Goal: Answer question/provide support

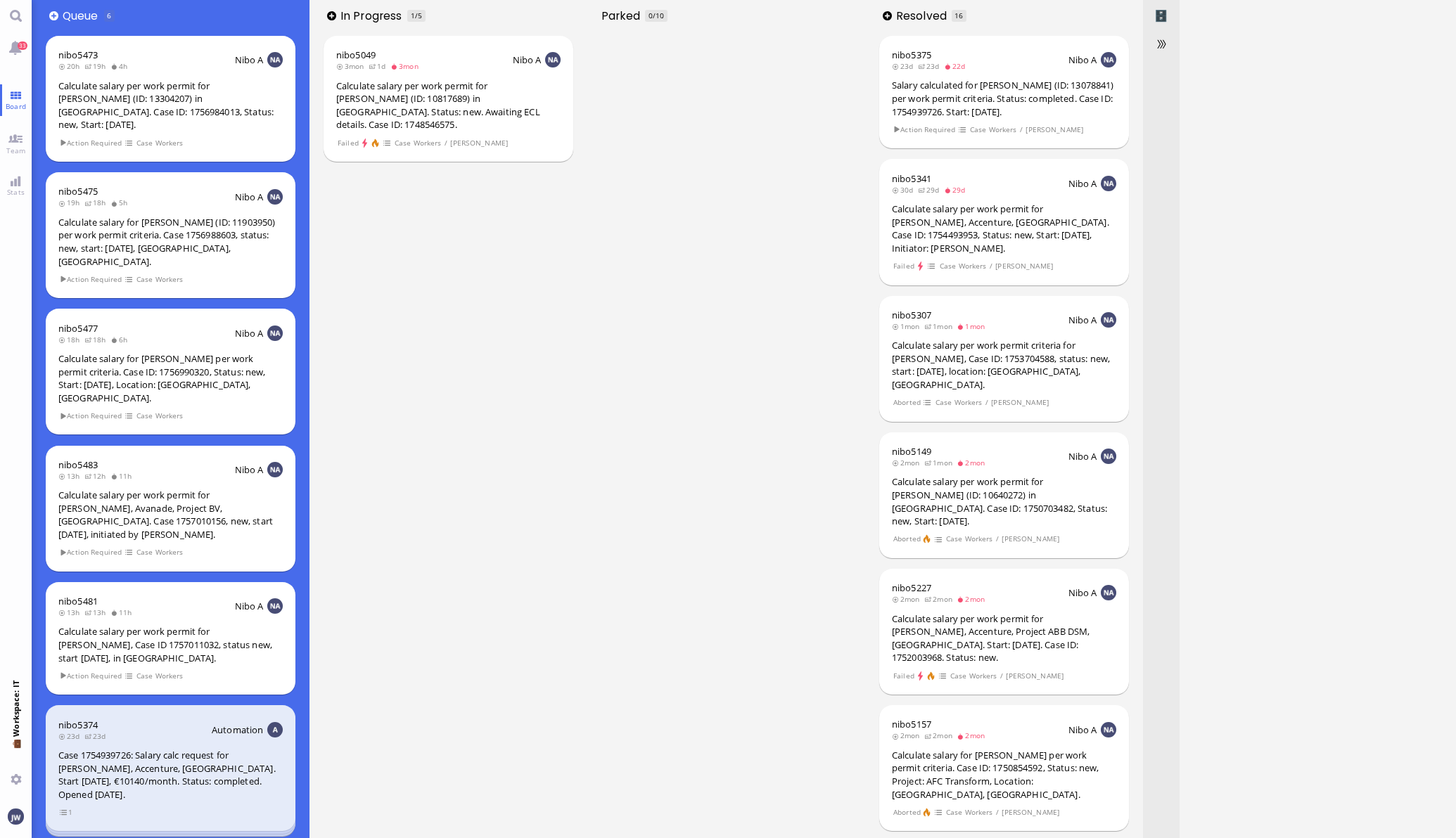
click at [10, 120] on nav "33 Board Team Stats 💼 Workspace: IT You" at bounding box center [15, 419] width 32 height 838
click at [11, 130] on link "Team" at bounding box center [15, 143] width 32 height 32
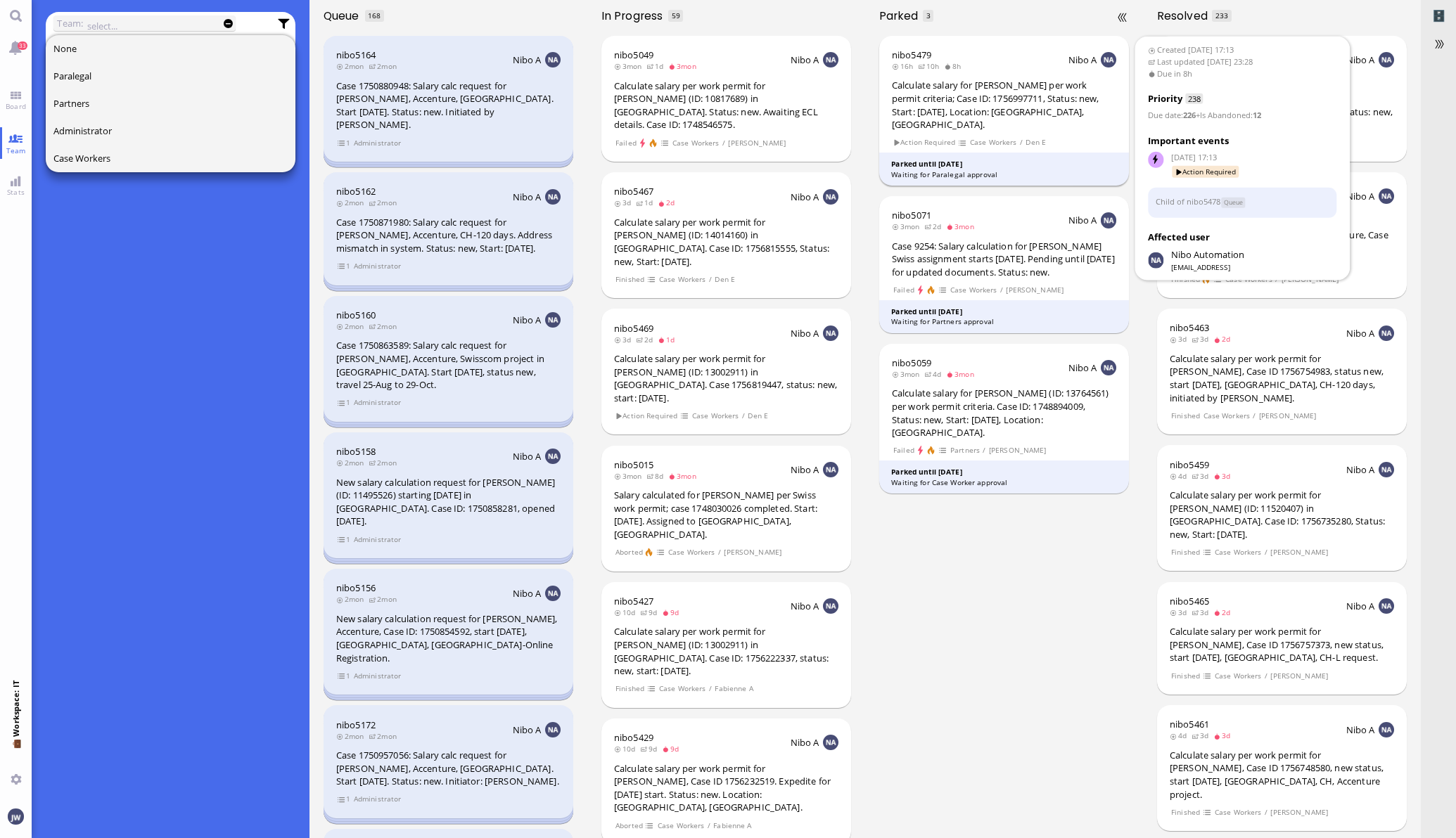
click at [1048, 109] on div "Calculate salary for [PERSON_NAME] per work permit criteria; Case ID: 175699771…" at bounding box center [1004, 104] width 224 height 52
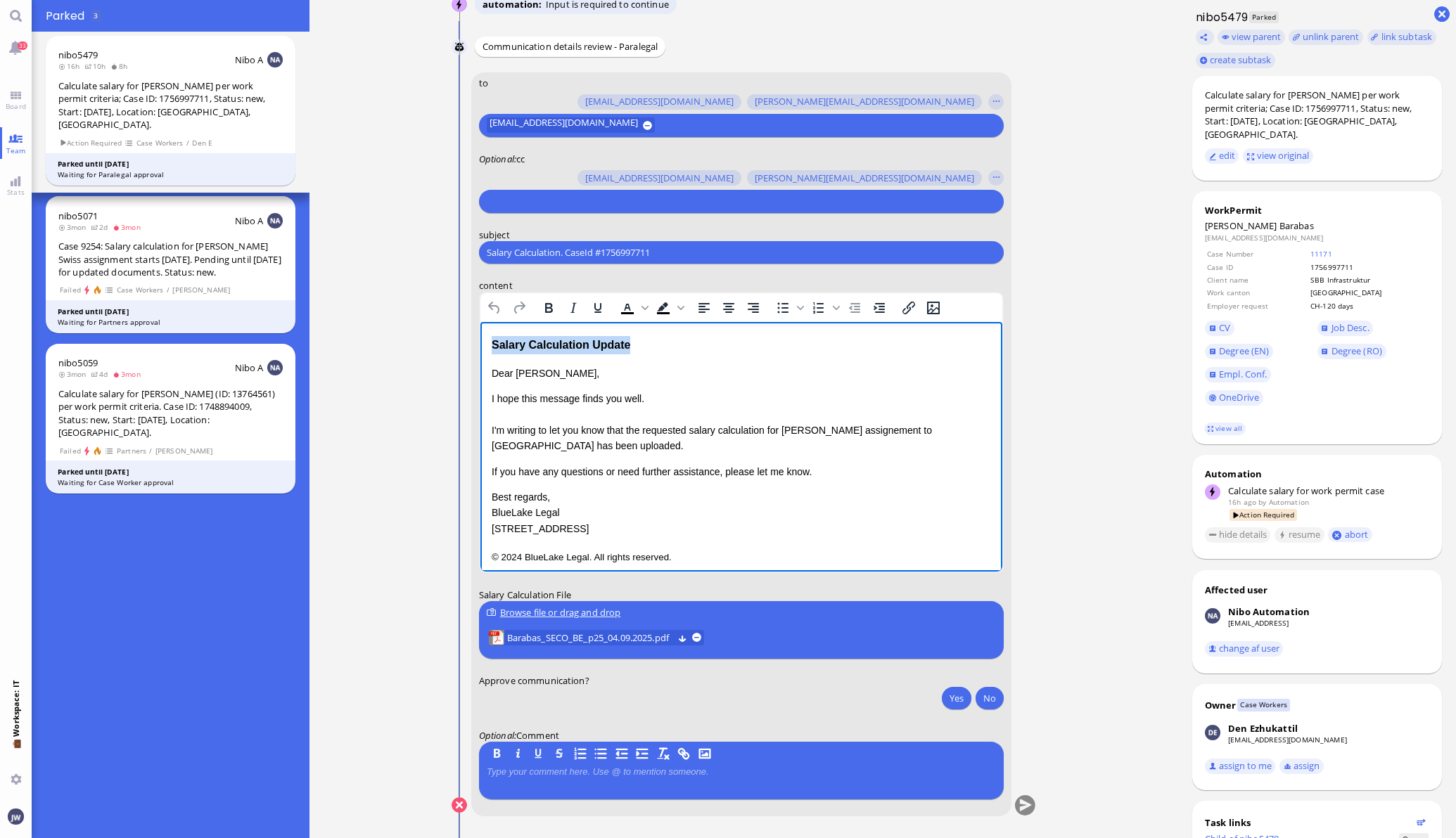
drag, startPoint x: 645, startPoint y: 344, endPoint x: 440, endPoint y: 338, distance: 205.1
click at [479, 338] on html "Salary Calculation Update Dear [PERSON_NAME], I hope this message finds you wel…" at bounding box center [739, 452] width 521 height 258
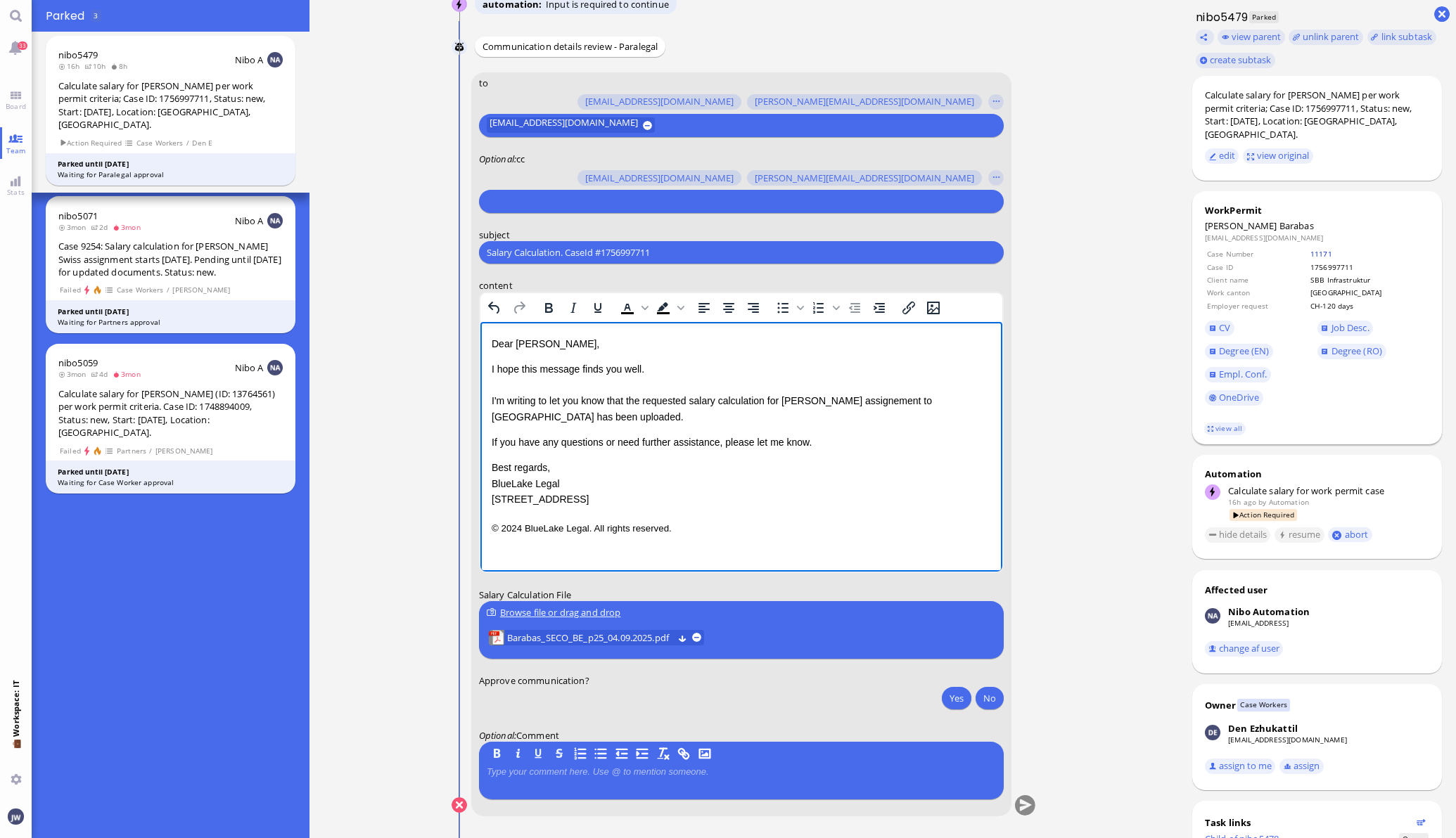
click at [1313, 249] on link "11171" at bounding box center [1320, 254] width 22 height 10
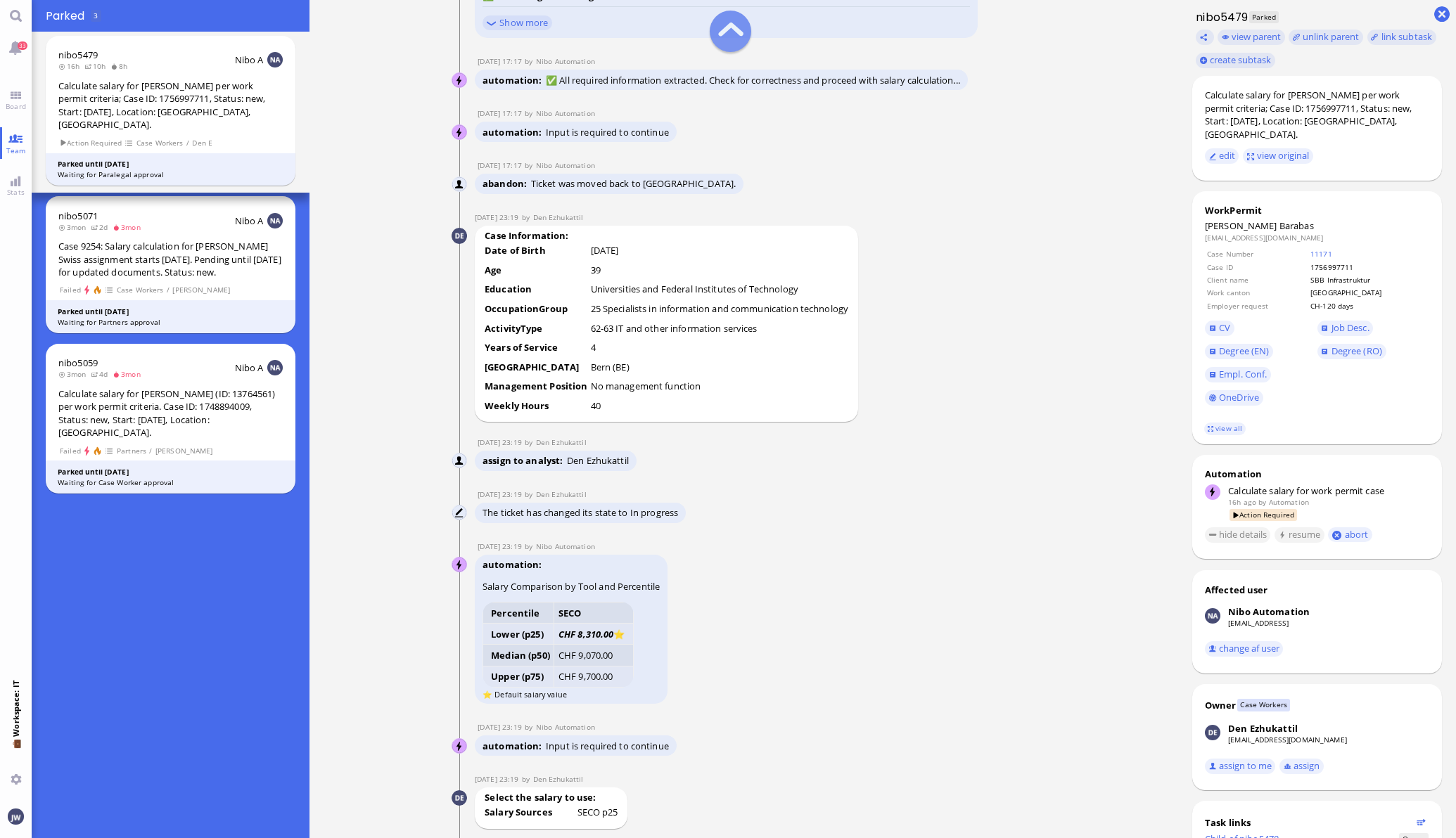
scroll to position [-1582, 0]
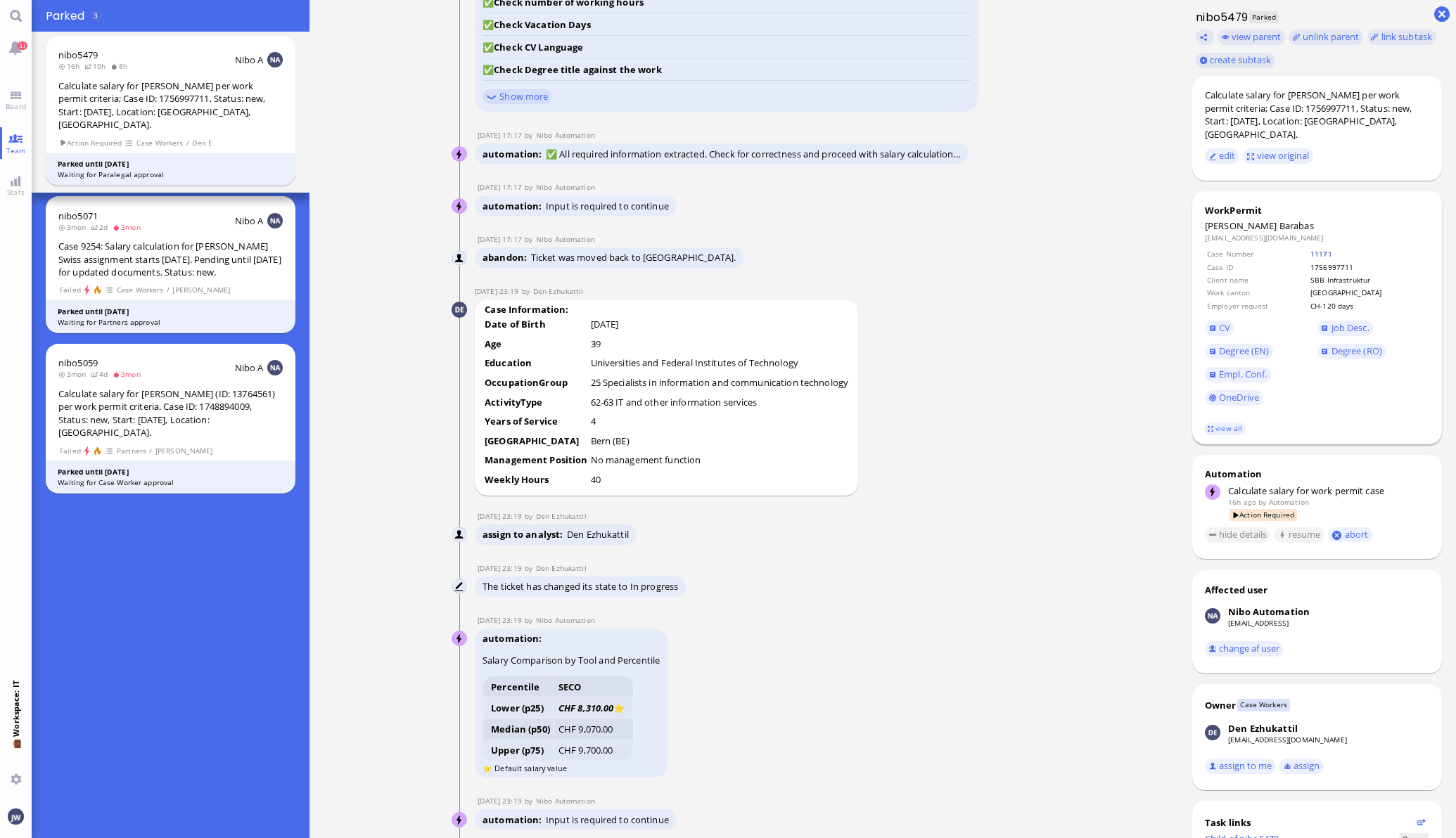
click at [1322, 249] on link "11171" at bounding box center [1320, 254] width 22 height 10
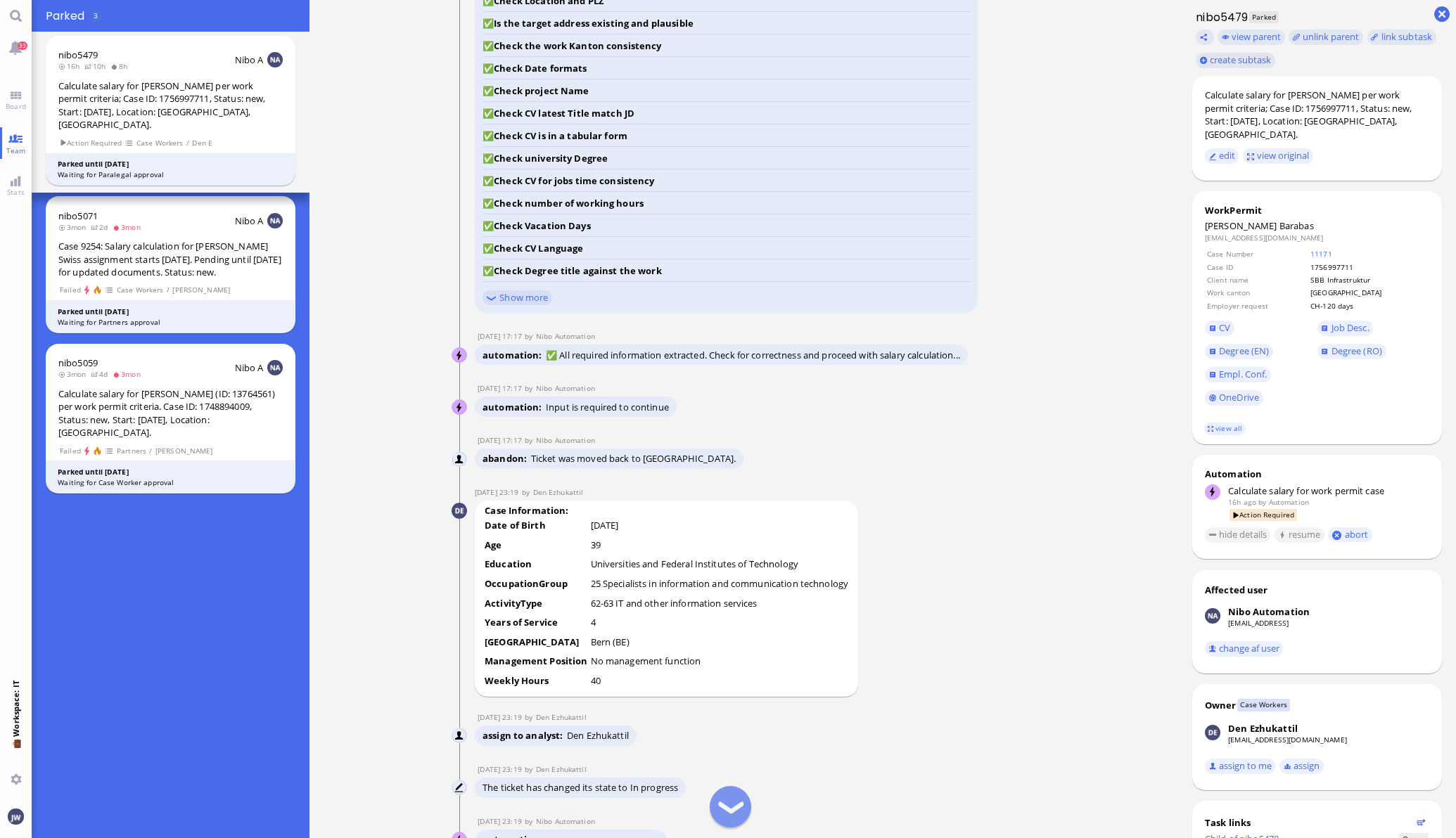
scroll to position [-1758, 0]
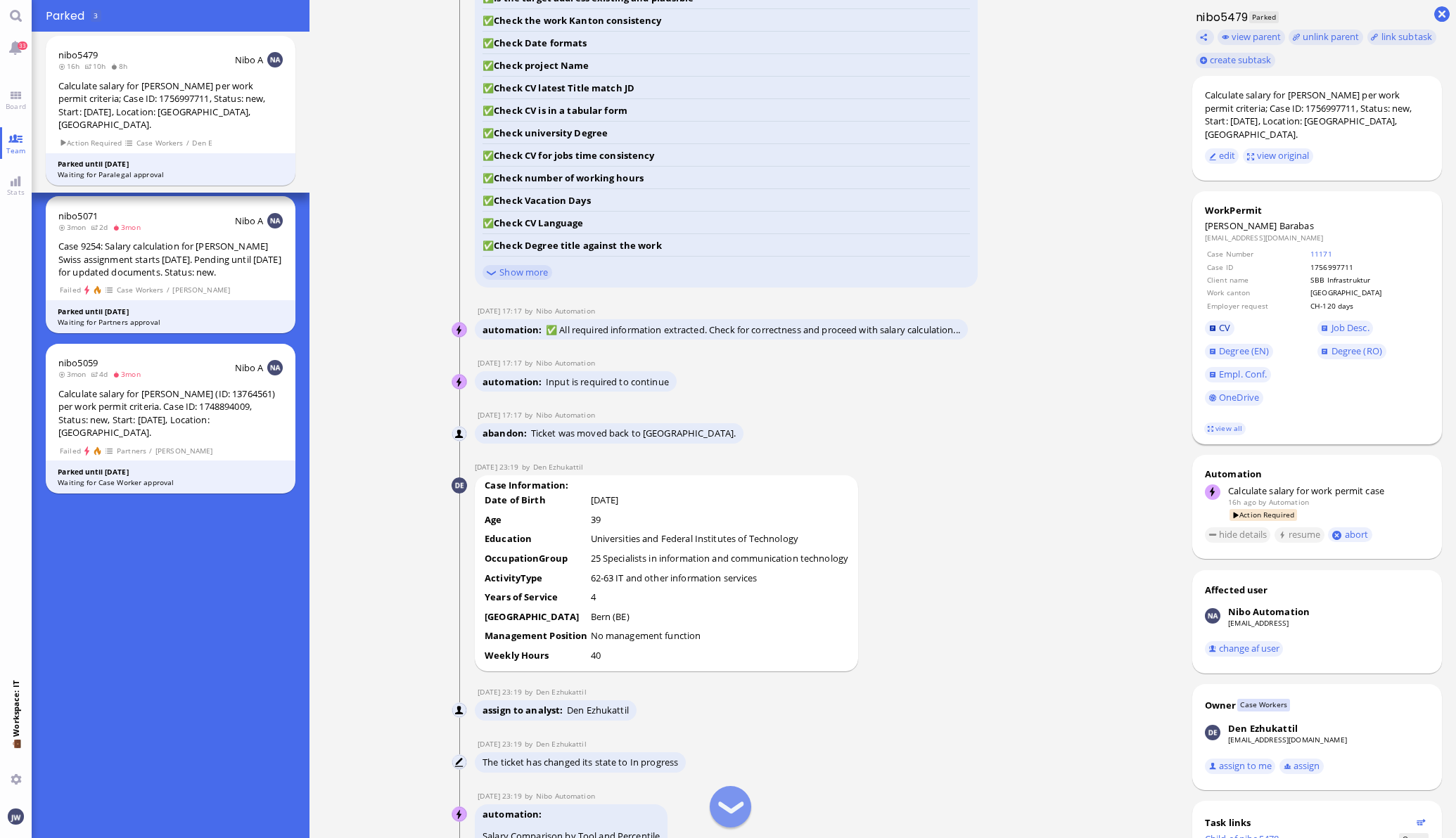
click at [1219, 321] on span "CV" at bounding box center [1224, 327] width 11 height 12
click at [1204, 320] on link "CV" at bounding box center [1219, 328] width 30 height 15
click at [1322, 320] on link "Job Desc." at bounding box center [1345, 328] width 56 height 15
click at [1240, 367] on span "Empl. Conf." at bounding box center [1243, 373] width 48 height 12
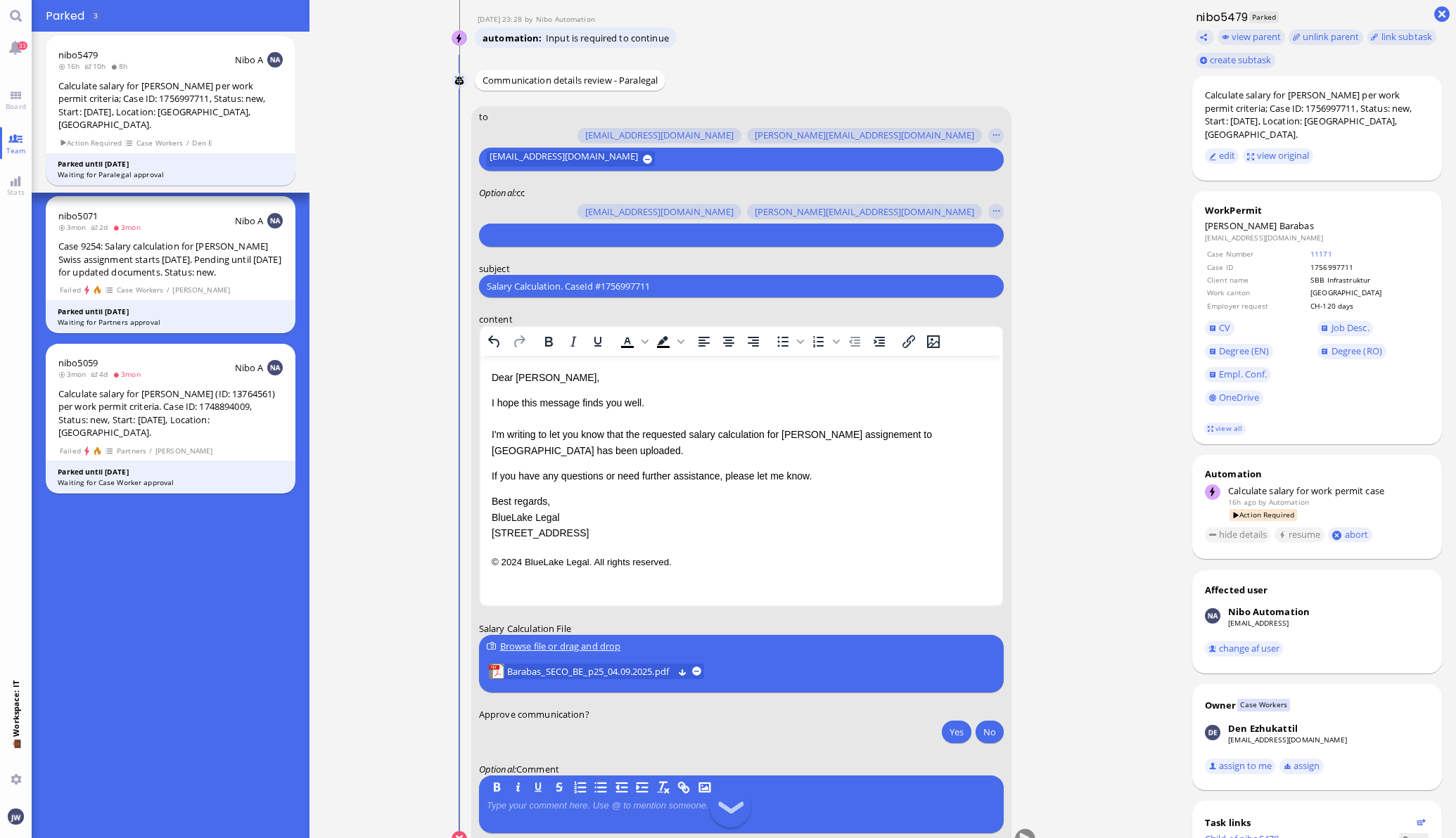
scroll to position [0, 0]
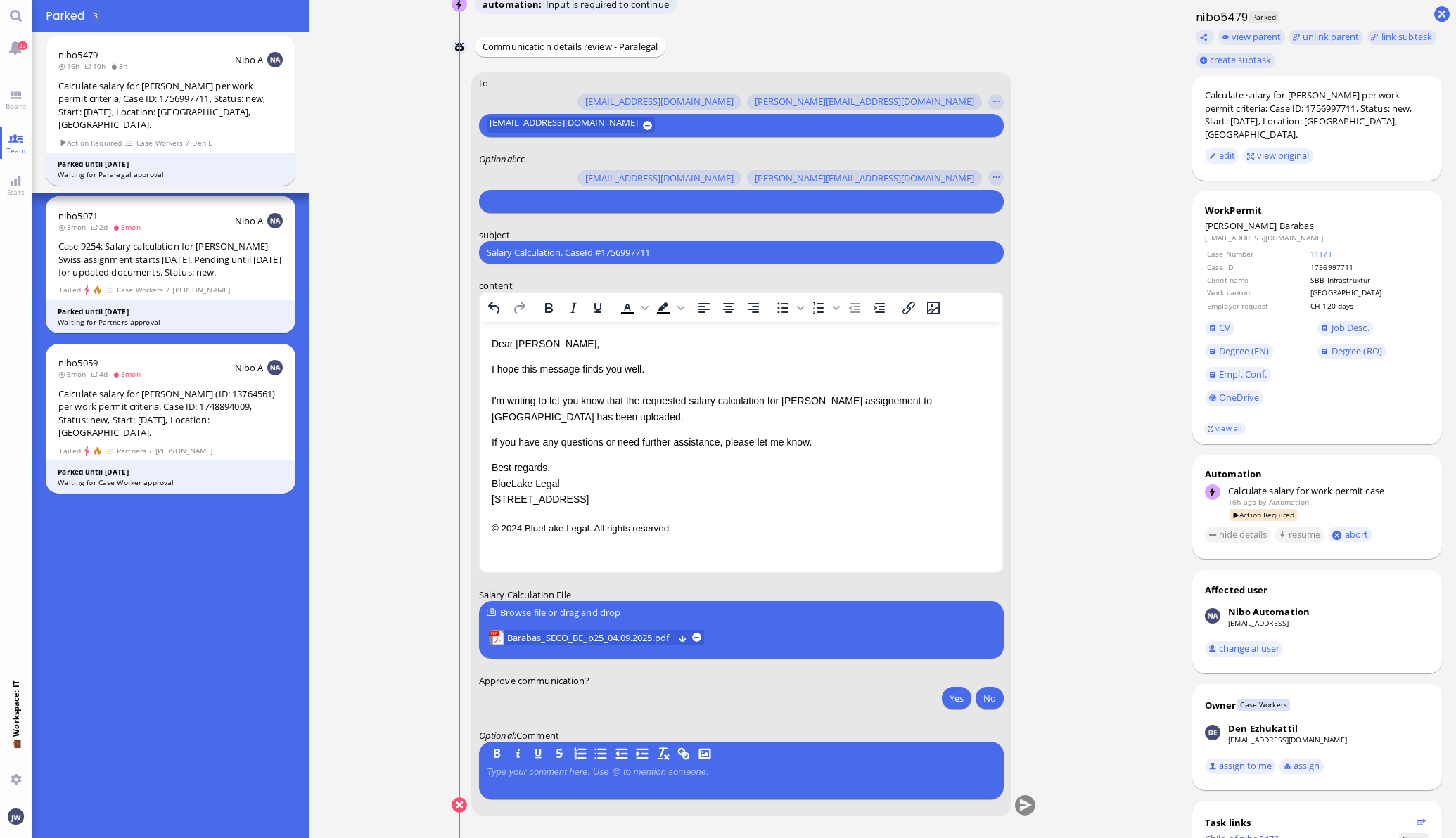
click at [523, 187] on selector "[PERSON_NAME][EMAIL_ADDRESS][DOMAIN_NAME] [DOMAIN_NAME][EMAIL_ADDRESS][DOMAIN_N…" at bounding box center [741, 189] width 524 height 48
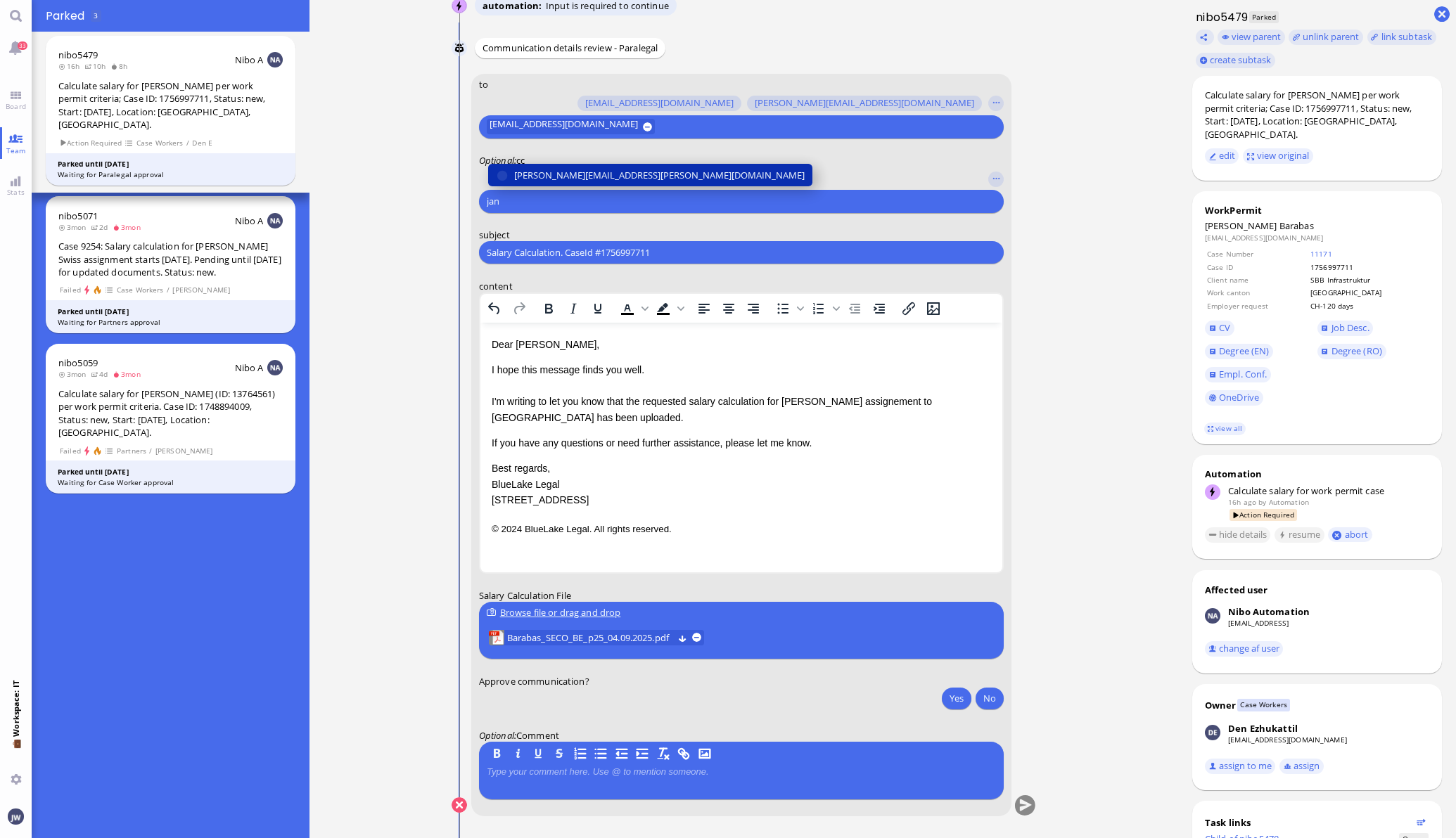
type input "jan"
drag, startPoint x: 533, startPoint y: 178, endPoint x: 547, endPoint y: 178, distance: 14.0
click at [535, 178] on span "[PERSON_NAME][EMAIL_ADDRESS][PERSON_NAME][DOMAIN_NAME]" at bounding box center [659, 175] width 291 height 14
type input "anu"
click at [539, 172] on span "[PERSON_NAME][EMAIL_ADDRESS][DOMAIN_NAME]" at bounding box center [623, 175] width 219 height 14
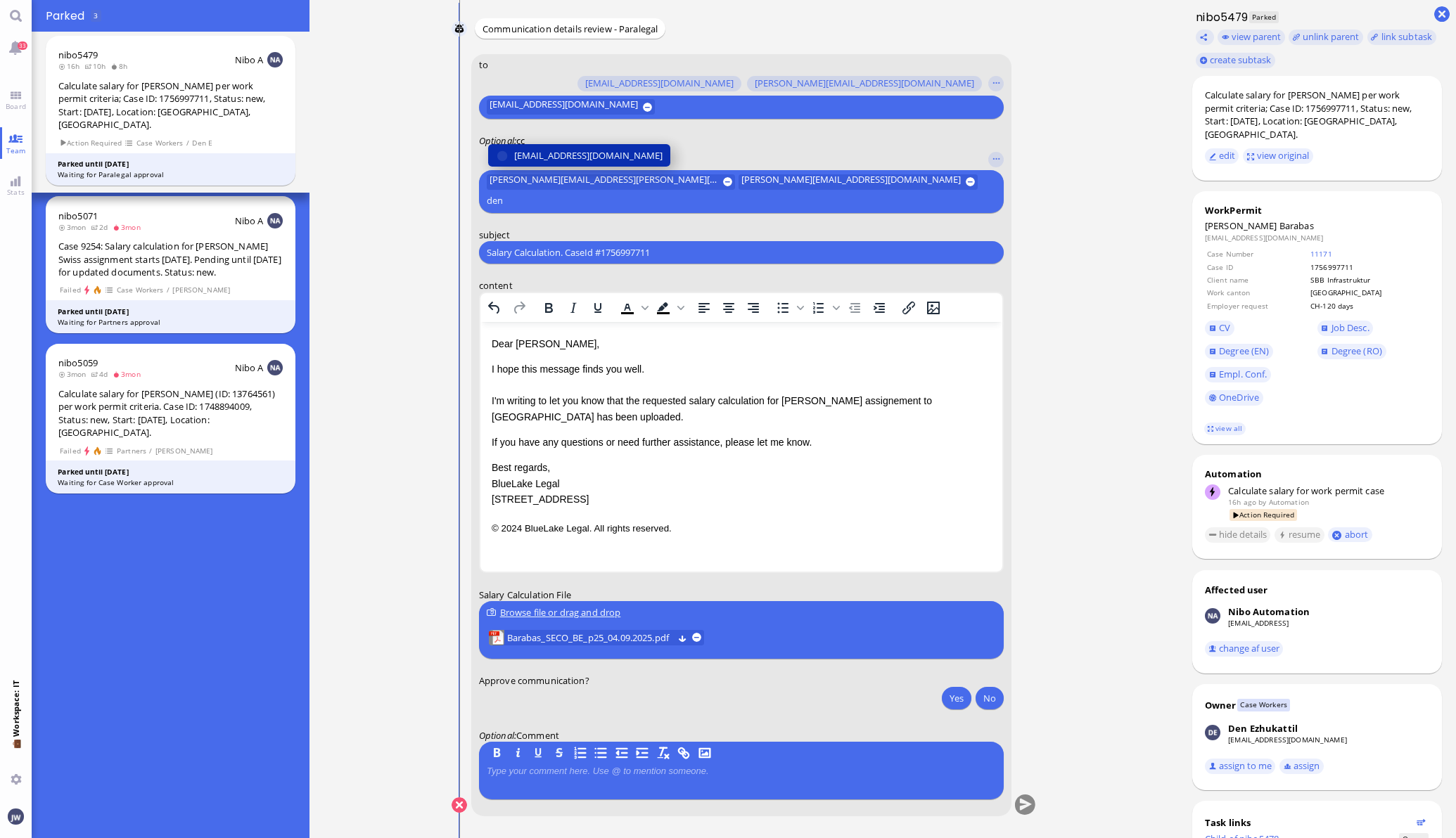
type input "den"
click at [539, 164] on span "[EMAIL_ADDRESS][DOMAIN_NAME]" at bounding box center [587, 155] width 148 height 14
type input "fab"
click at [564, 164] on button "[EMAIL_ADDRESS][DOMAIN_NAME]" at bounding box center [578, 156] width 182 height 23
type input "air"
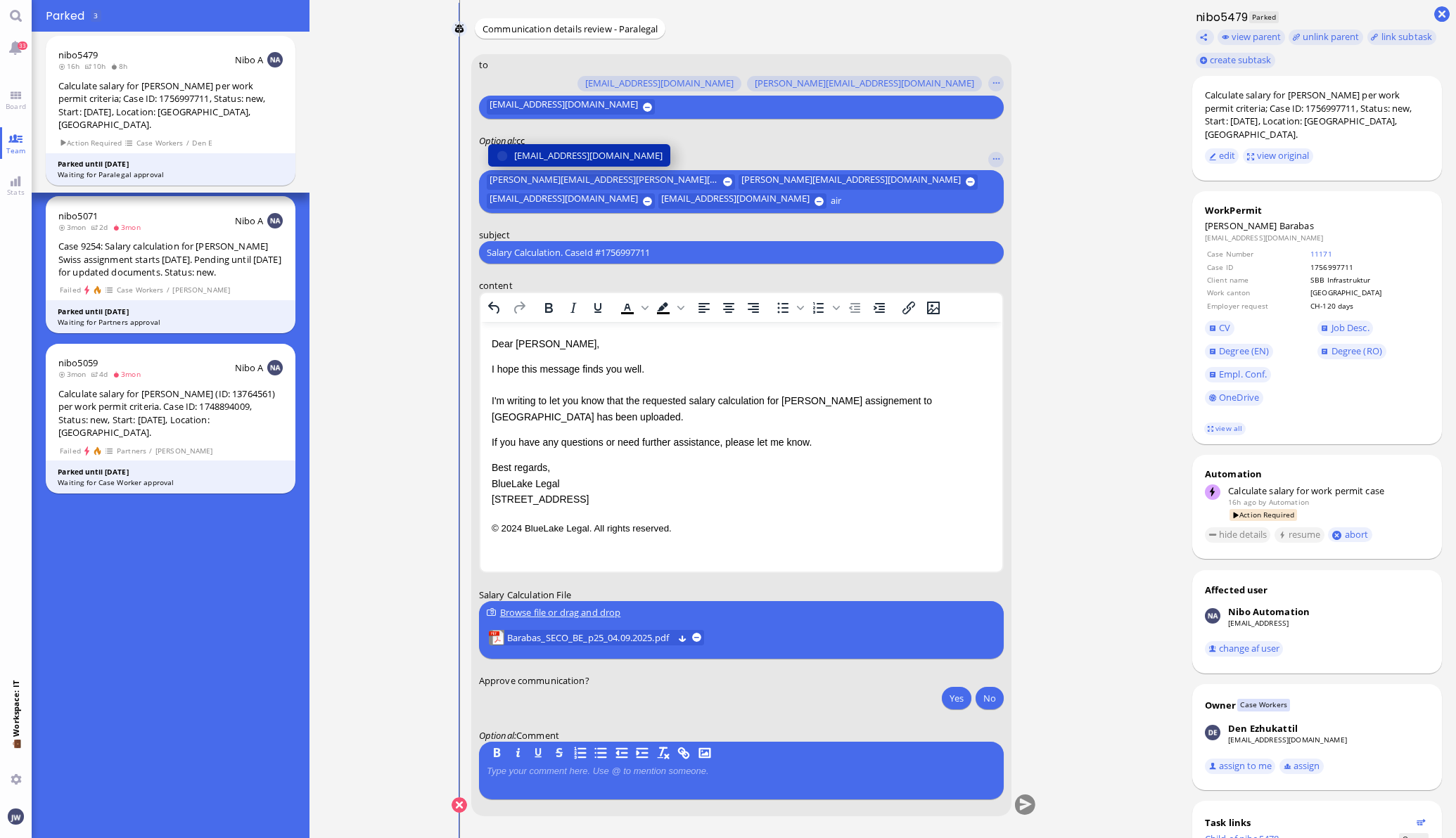
click at [570, 150] on span "[EMAIL_ADDRESS][DOMAIN_NAME]" at bounding box center [587, 155] width 148 height 14
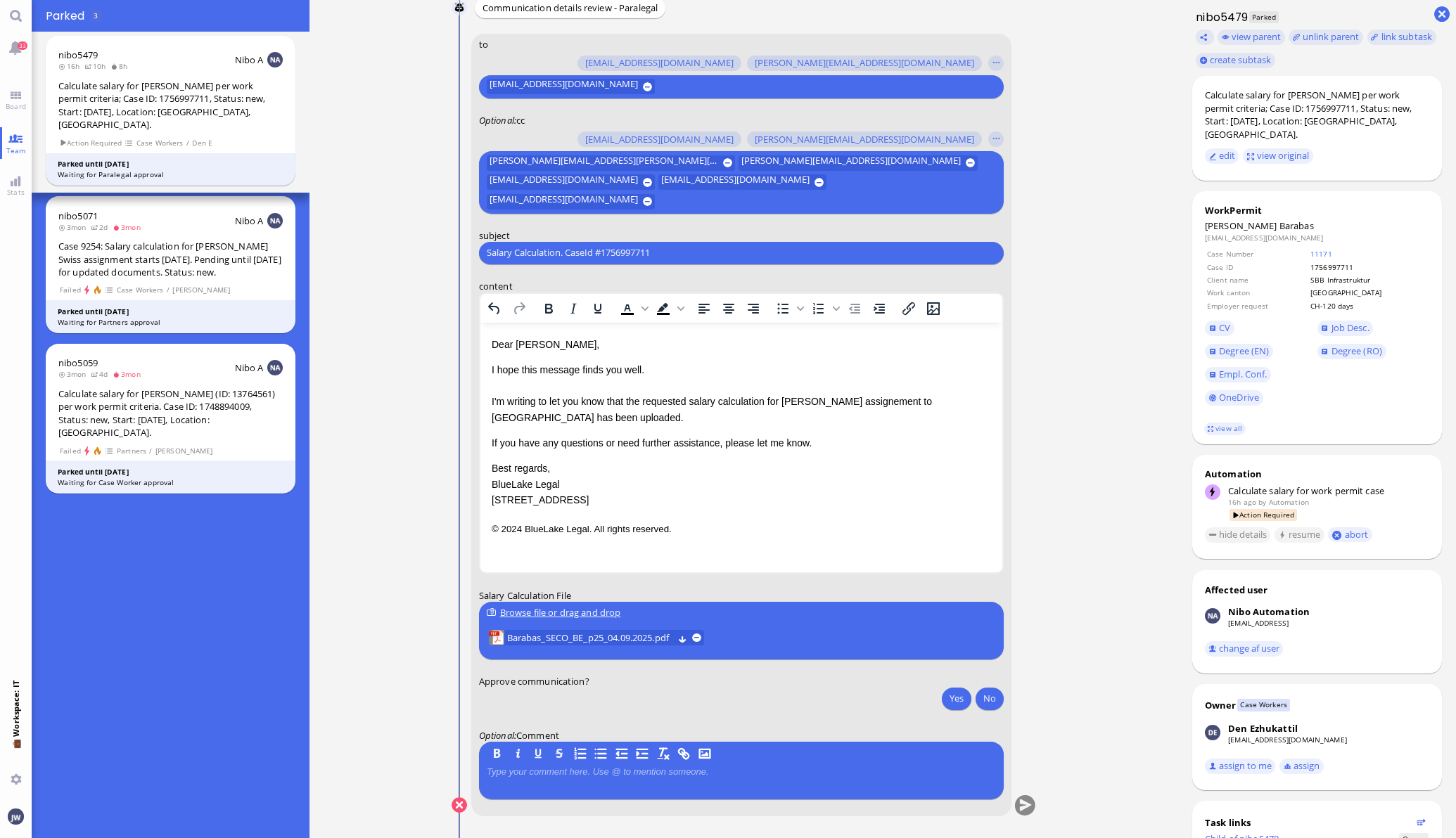
click at [556, 419] on p "I hope this message finds you well. I'm writing to let you know that the reques…" at bounding box center [740, 393] width 499 height 63
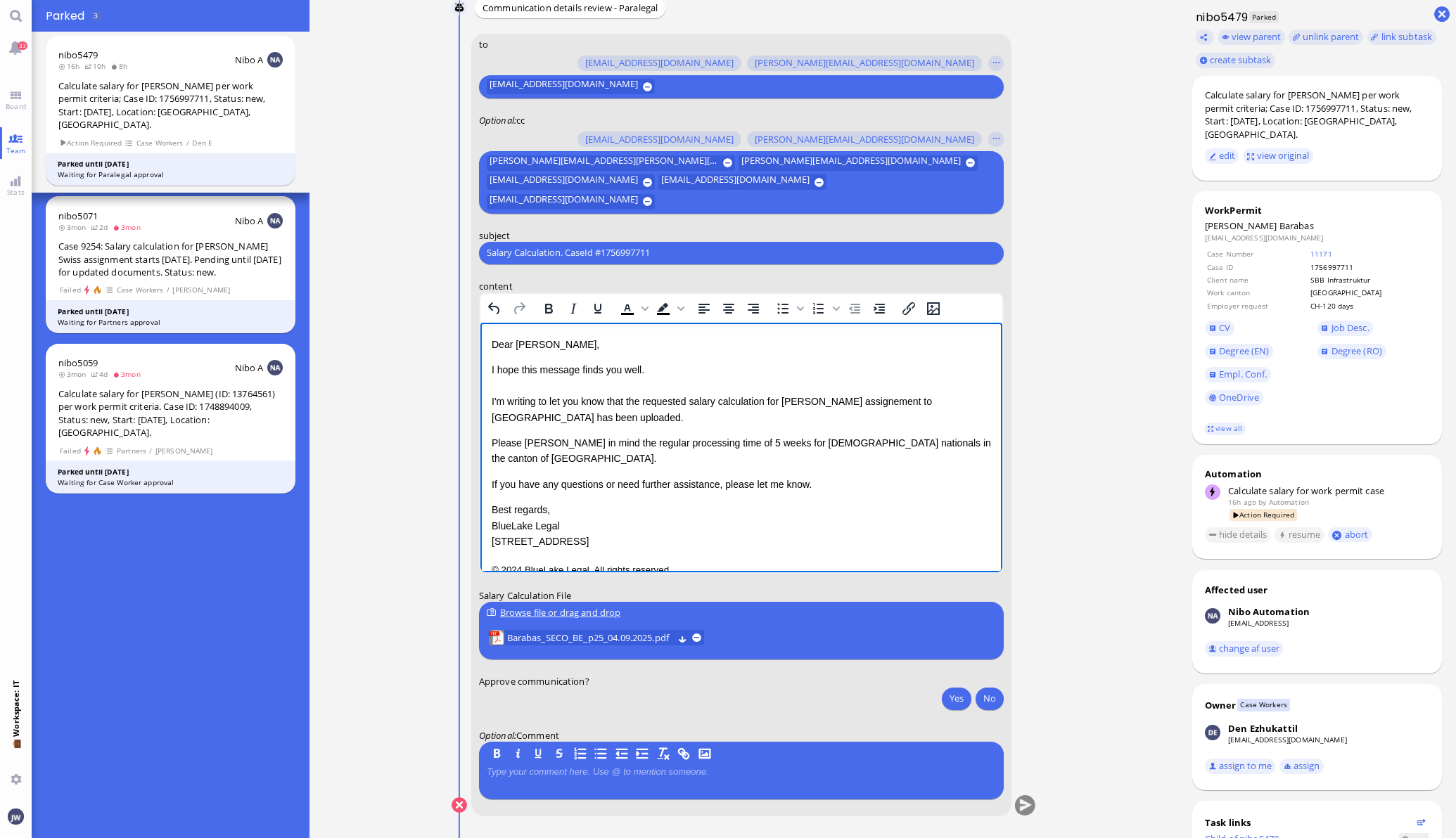
click at [887, 476] on p "If you have any questions or need further assistance, please let me know." at bounding box center [740, 484] width 499 height 15
click at [720, 560] on p "© 2024 BlueLake Legal. All rights reserved." at bounding box center [740, 568] width 499 height 18
click at [944, 706] on button "Yes" at bounding box center [956, 698] width 30 height 23
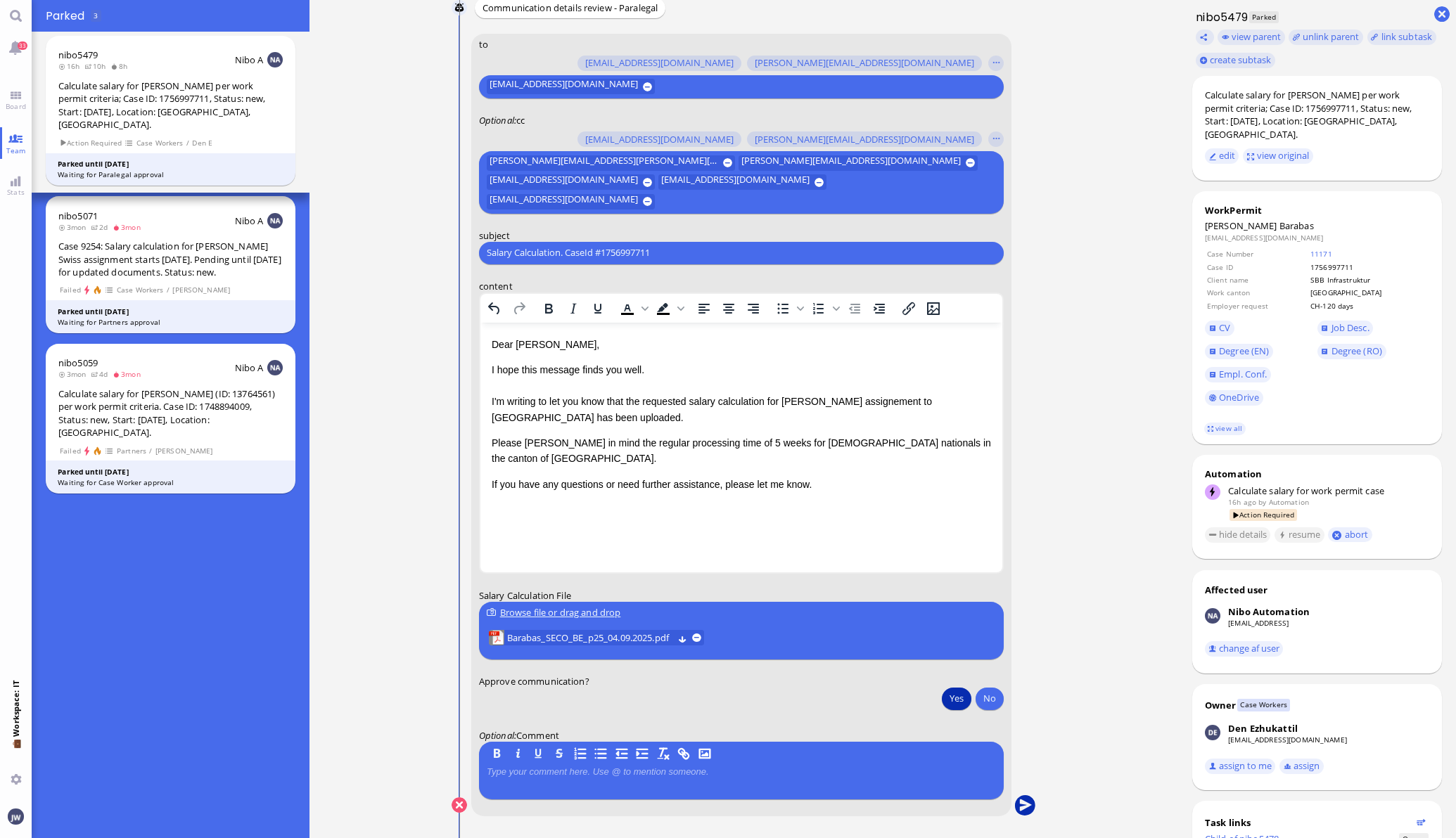
click at [1014, 804] on button "submit" at bounding box center [1025, 805] width 21 height 21
